Goal: Find specific page/section: Find specific page/section

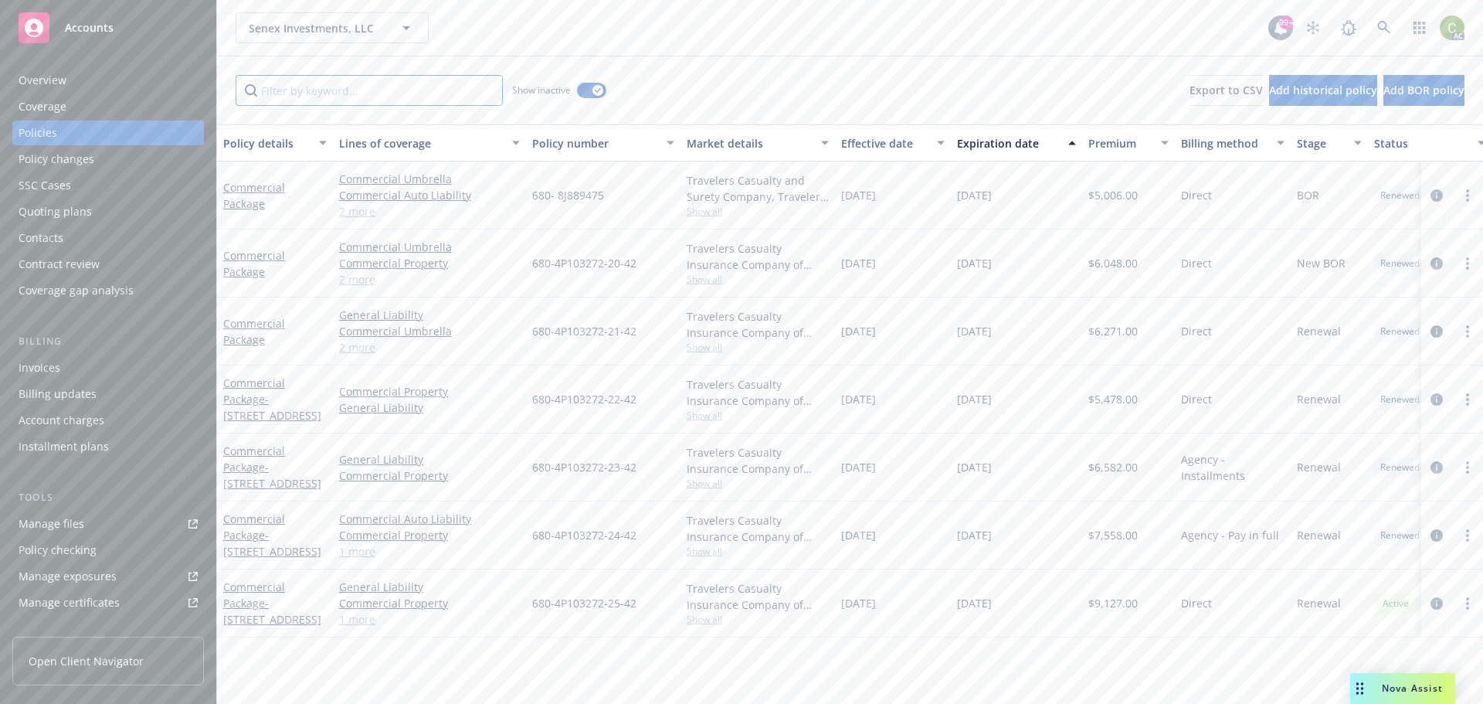
click at [328, 95] on input "Filter by keyword..." at bounding box center [369, 90] width 267 height 31
type input "general"
click at [236, 533] on link "Commercial Package - [STREET_ADDRESS]" at bounding box center [272, 534] width 98 height 47
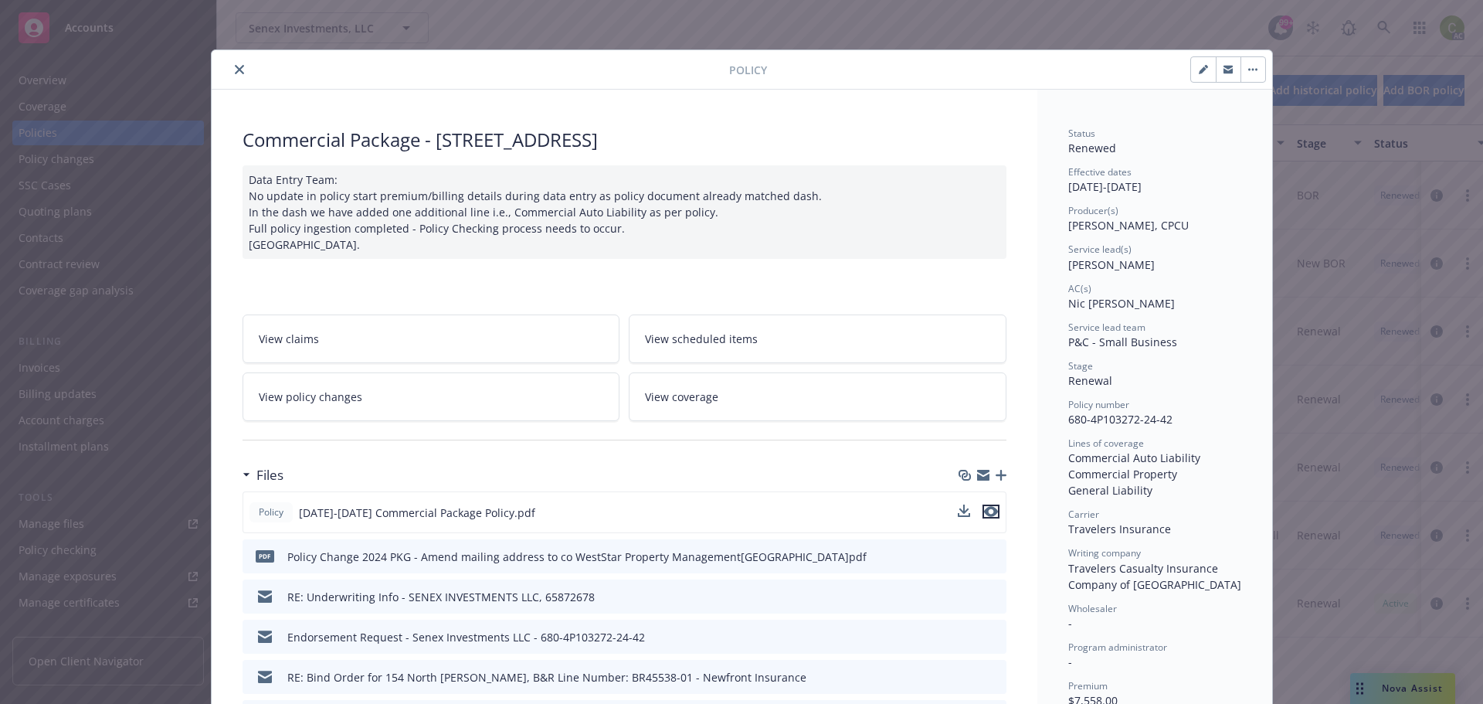
click at [984, 515] on icon "preview file" at bounding box center [991, 511] width 14 height 11
